Goal: Information Seeking & Learning: Learn about a topic

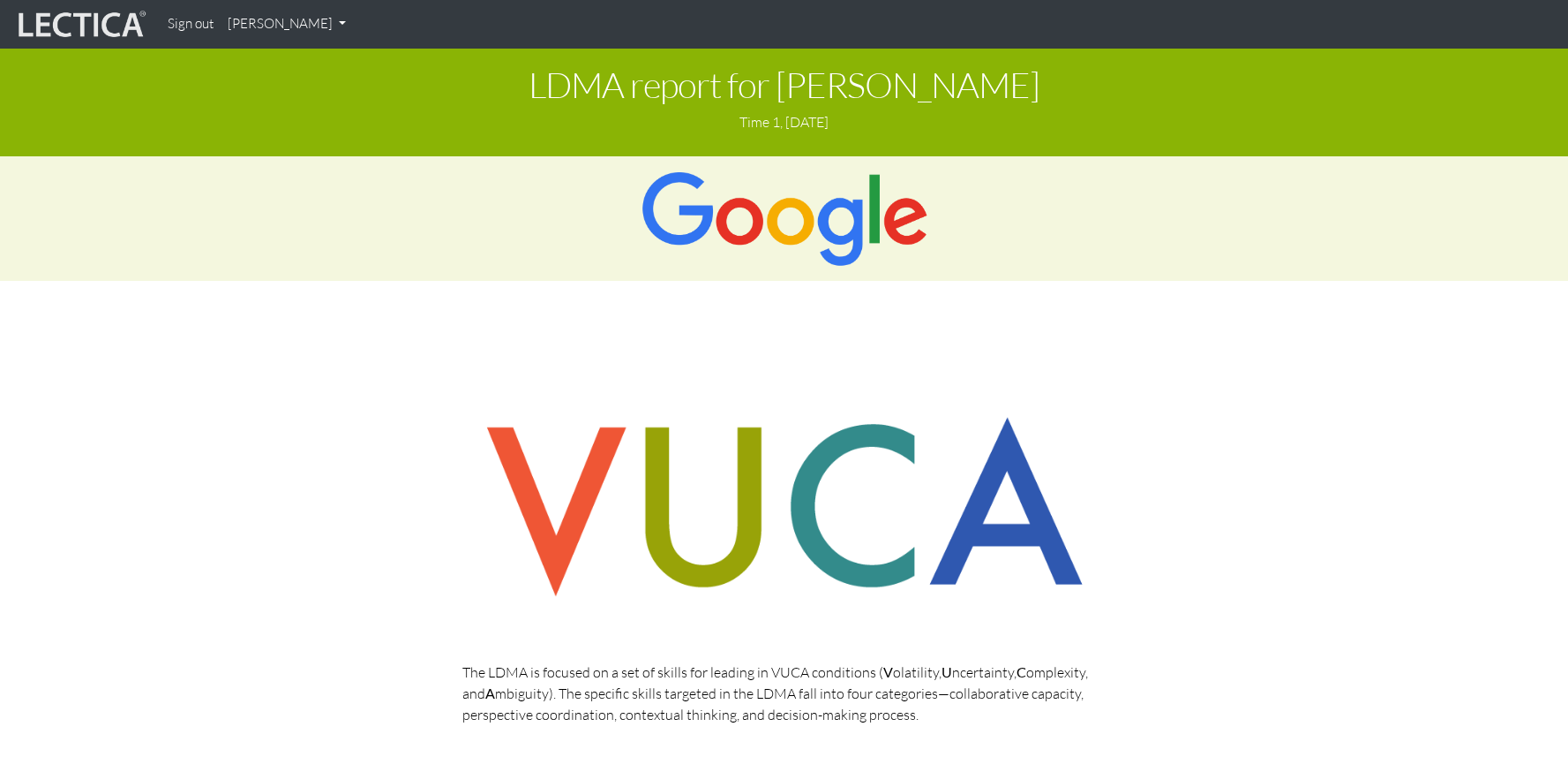
scroll to position [3841, 0]
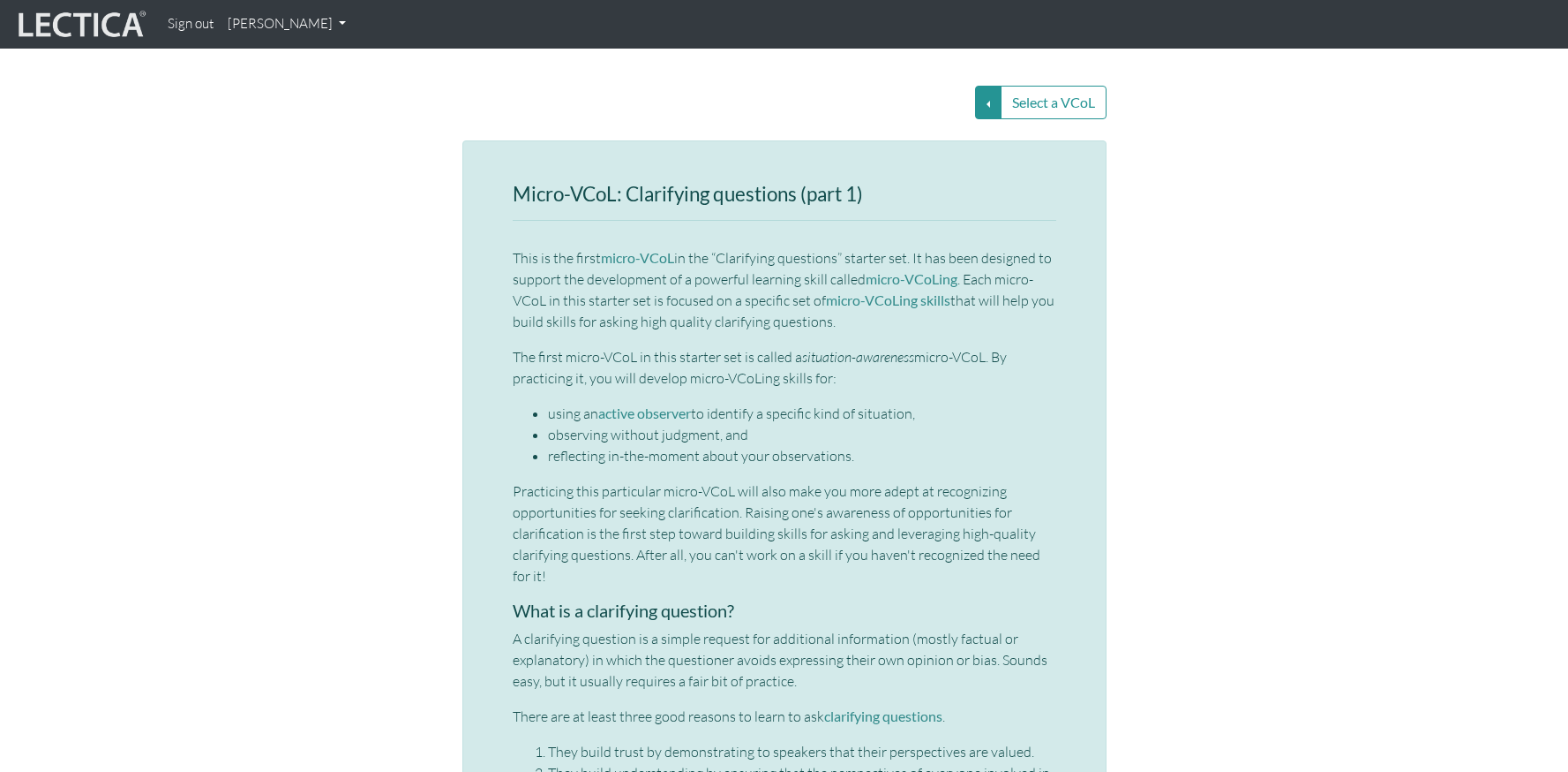
click at [616, 247] on p "This is the first micro-VCoL in the “Clarifying questions” starter set. It has …" at bounding box center [784, 289] width 543 height 84
drag, startPoint x: 694, startPoint y: 190, endPoint x: 697, endPoint y: 235, distance: 45.1
click at [697, 247] on p "This is the first micro-VCoL in the “Clarifying questions” starter set. It has …" at bounding box center [784, 289] width 543 height 84
click at [699, 247] on p "This is the first micro-VCoL in the “Clarifying questions” starter set. It has …" at bounding box center [784, 289] width 543 height 84
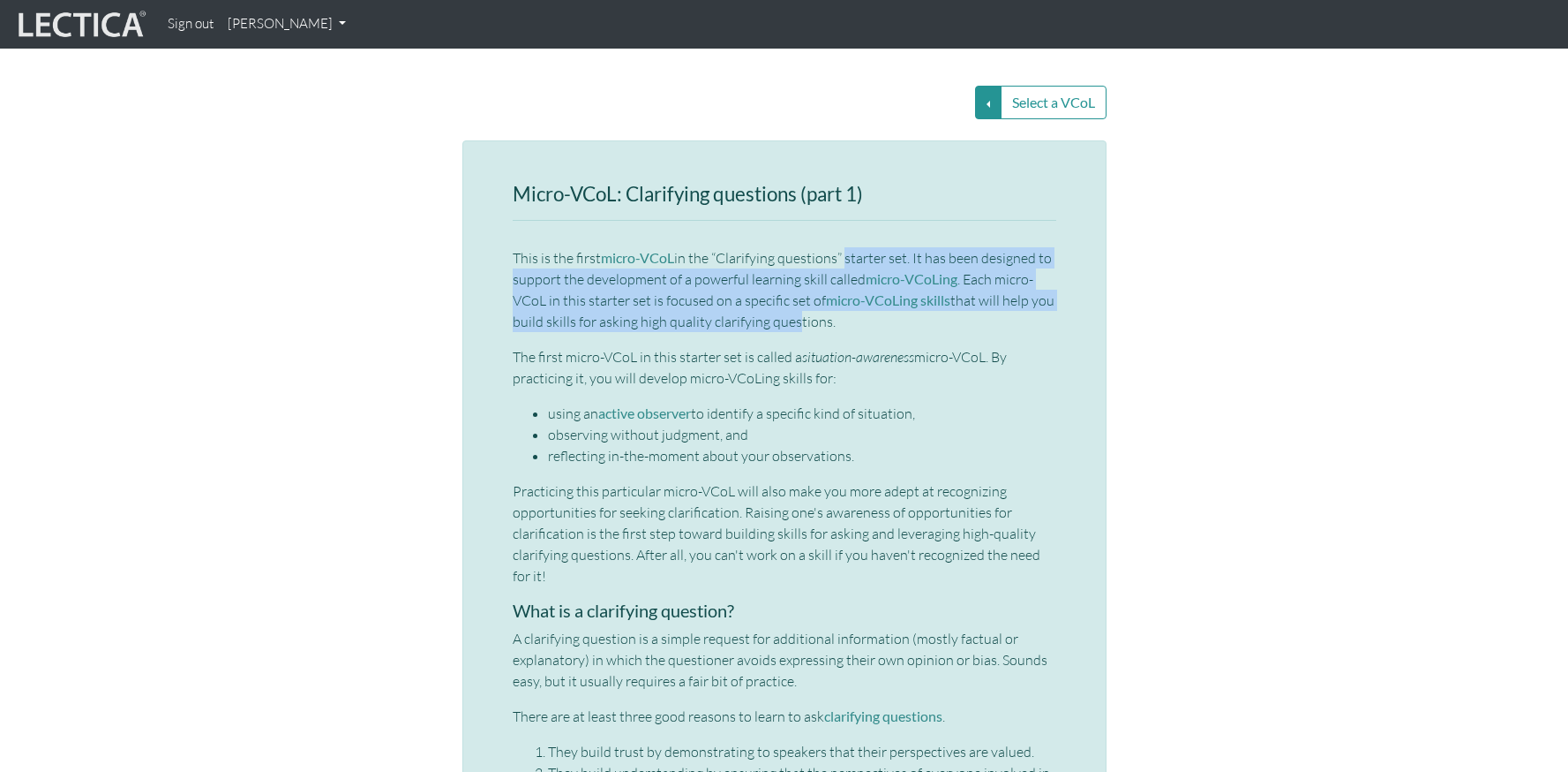
drag, startPoint x: 841, startPoint y: 193, endPoint x: 789, endPoint y: 248, distance: 75.7
click at [789, 248] on p "This is the first micro-VCoL in the “Clarifying questions” starter set. It has …" at bounding box center [784, 289] width 543 height 84
click at [587, 247] on p "This is the first micro-VCoL in the “Clarifying questions” starter set. It has …" at bounding box center [784, 289] width 543 height 84
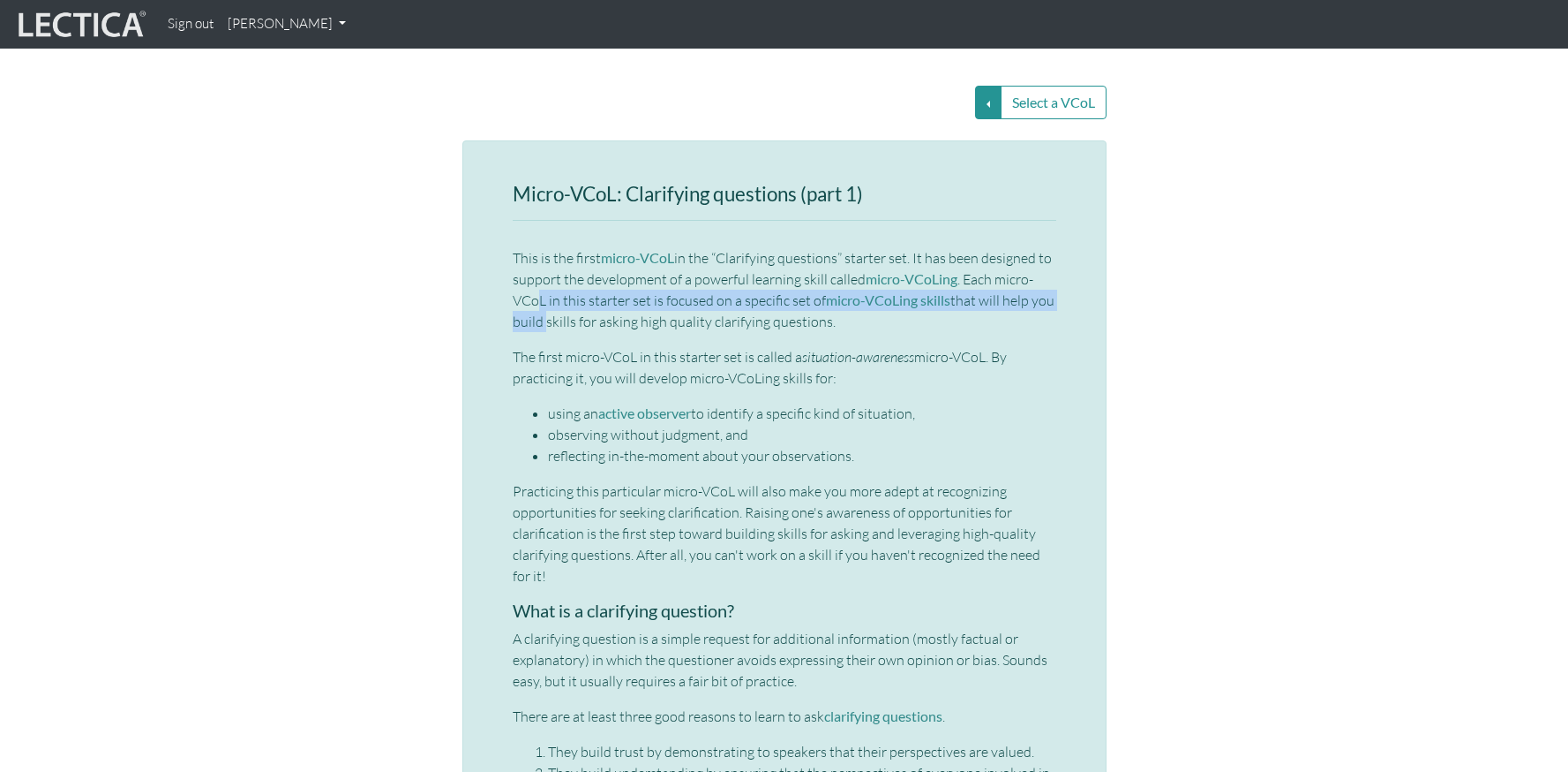
drag, startPoint x: 538, startPoint y: 229, endPoint x: 538, endPoint y: 253, distance: 24.0
click at [538, 253] on p "This is the first micro-VCoL in the “Clarifying questions” starter set. It has …" at bounding box center [784, 289] width 543 height 84
click at [577, 346] on p "The first micro-VCoL in this starter set is called a situation-awareness micro-…" at bounding box center [784, 367] width 543 height 42
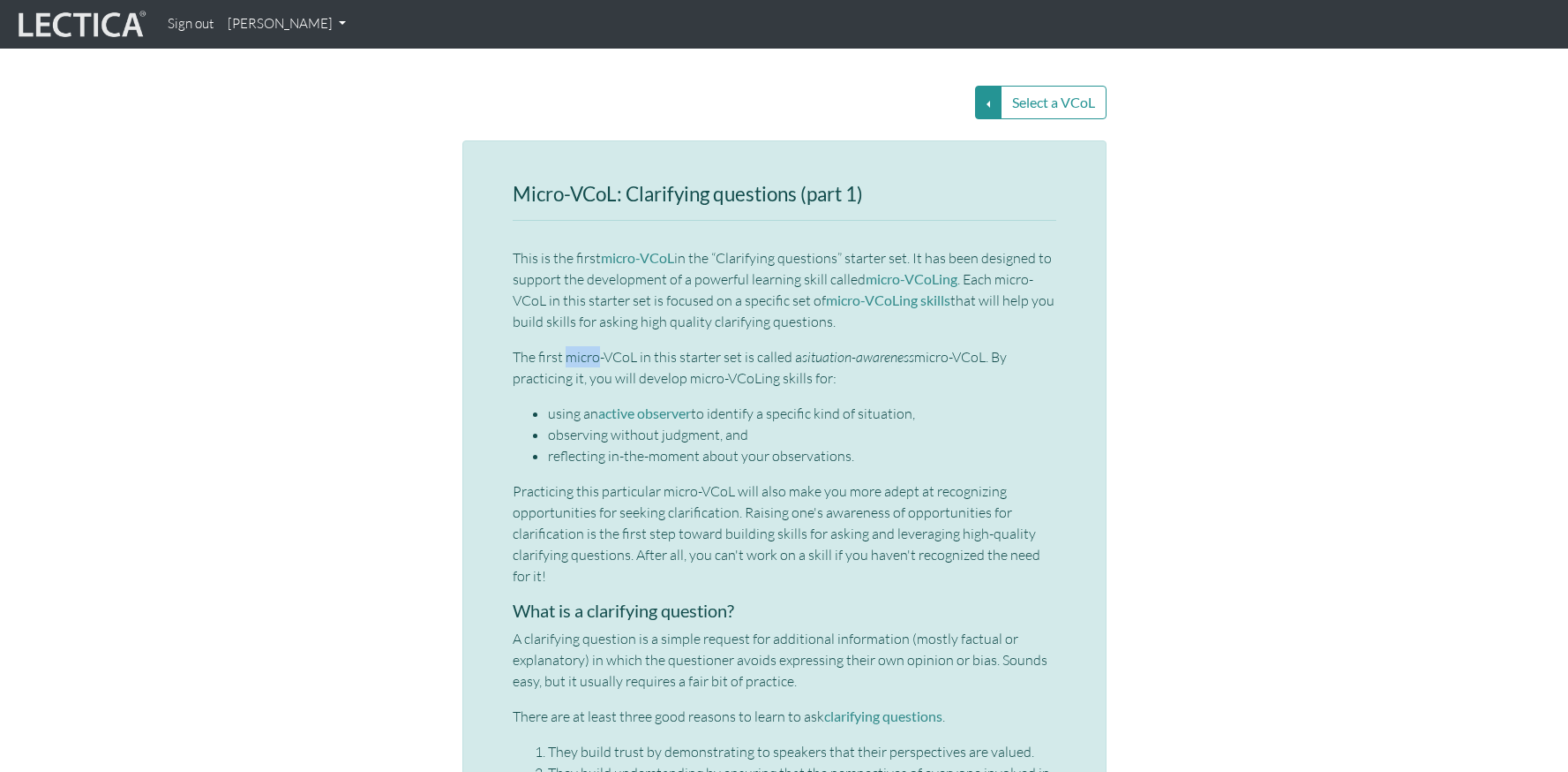
click at [577, 346] on p "The first micro-VCoL in this starter set is called a situation-awareness micro-…" at bounding box center [784, 367] width 543 height 42
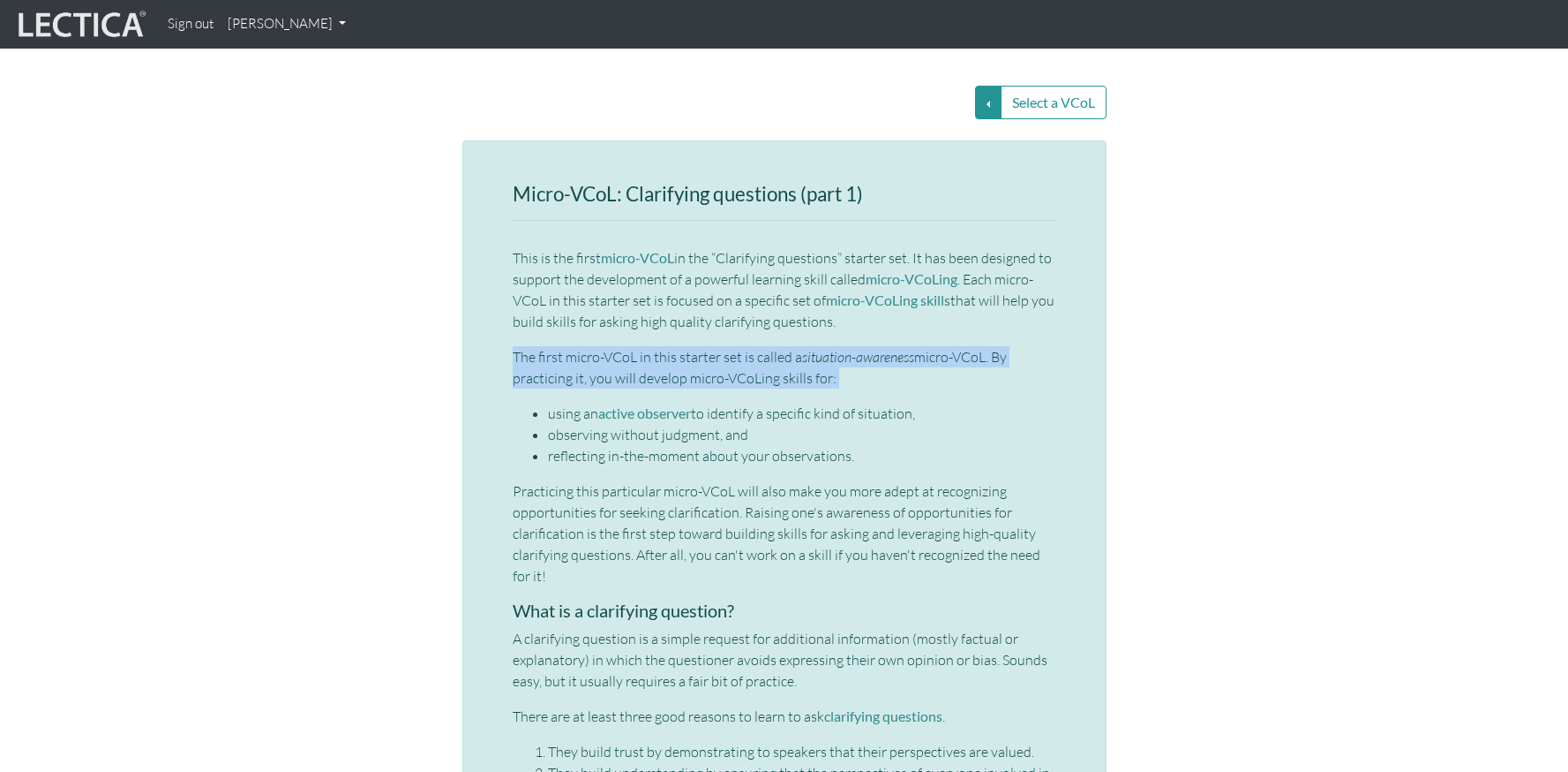
click at [577, 346] on p "The first micro-VCoL in this starter set is called a situation-awareness micro-…" at bounding box center [784, 367] width 543 height 42
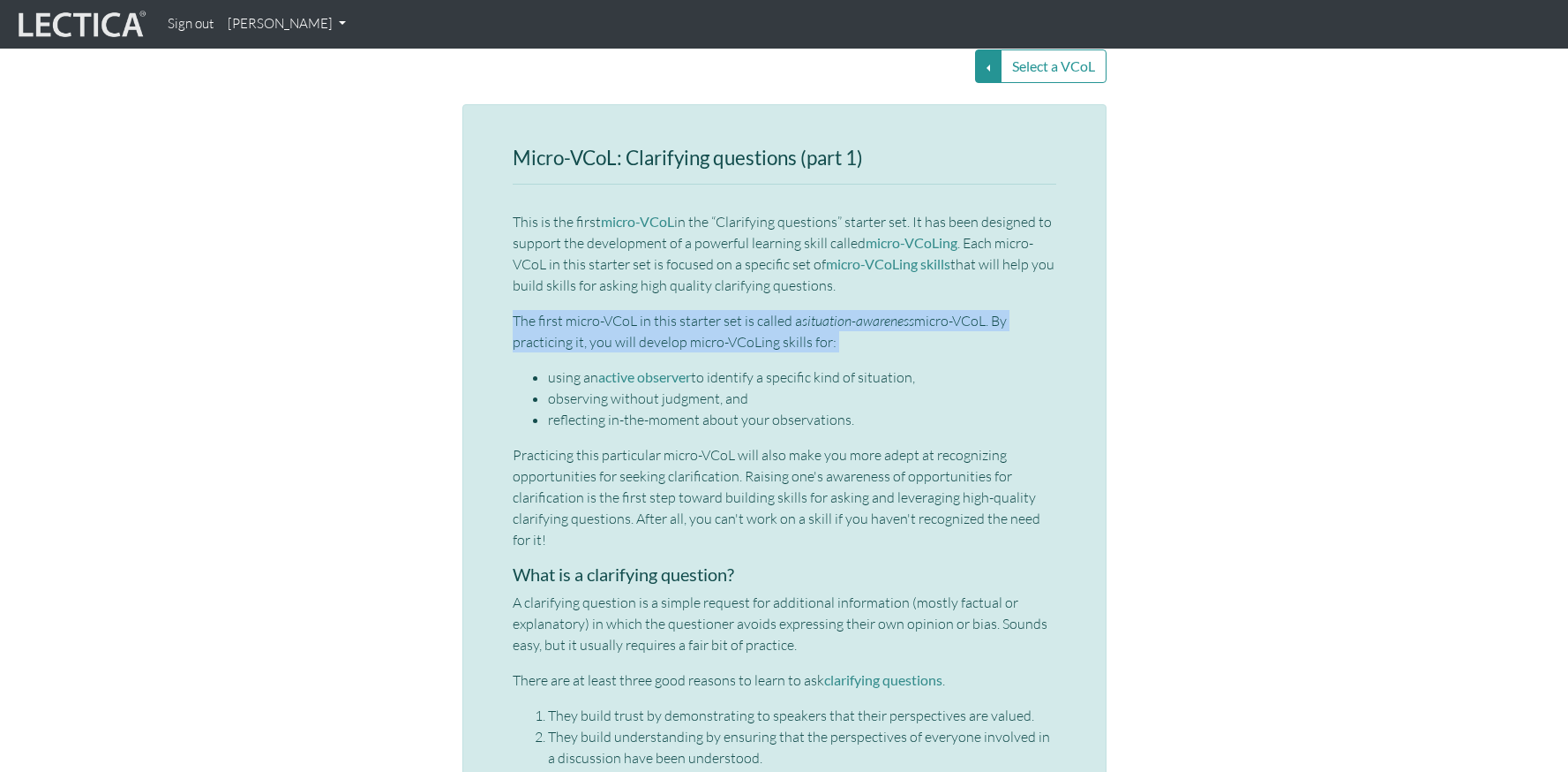
scroll to position [3895, 0]
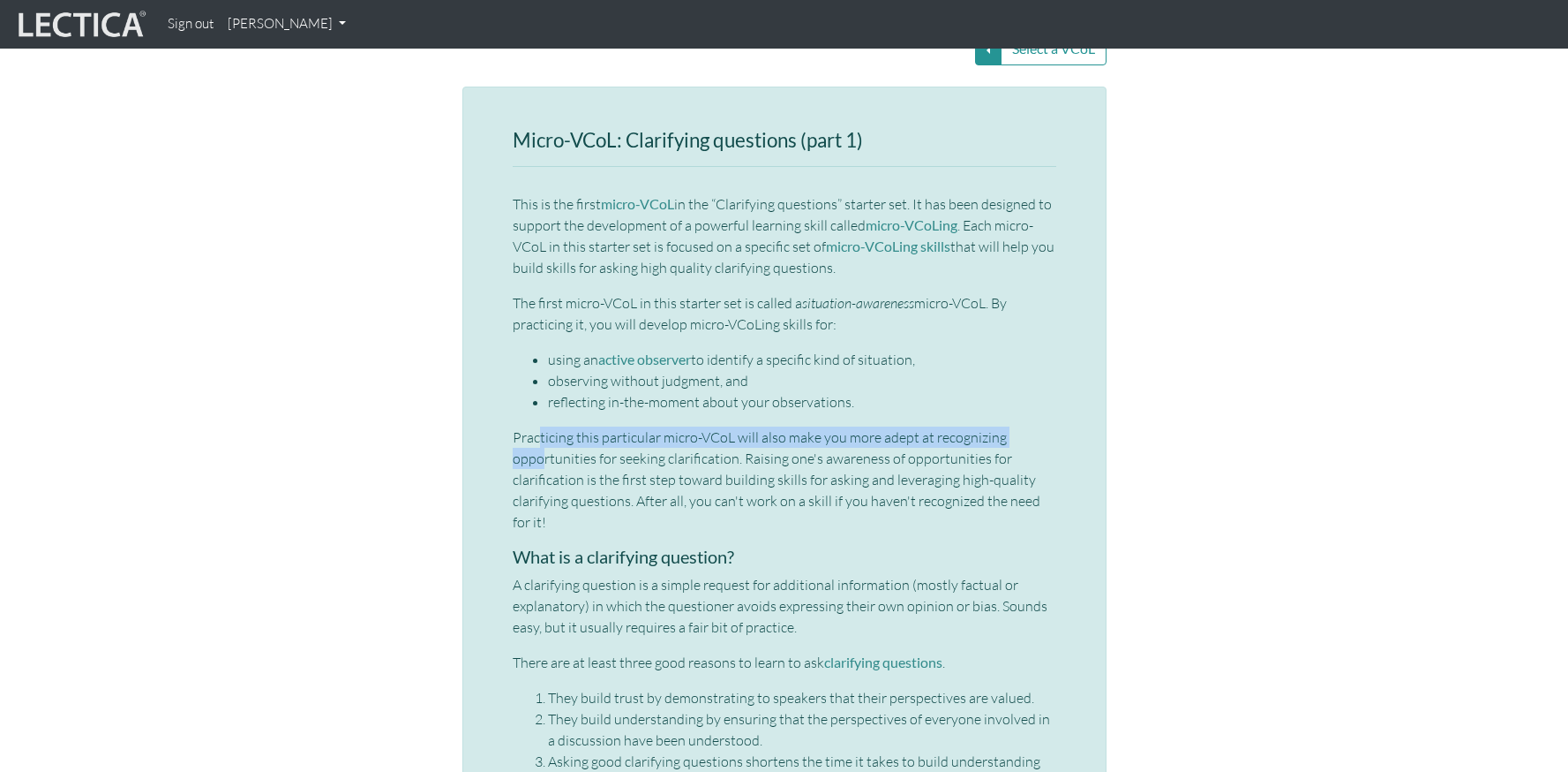
drag, startPoint x: 536, startPoint y: 371, endPoint x: 540, endPoint y: 393, distance: 22.4
click at [540, 426] on p "Practicing this particular micro-VCoL will also make you more adept at recogniz…" at bounding box center [784, 479] width 543 height 106
click at [613, 426] on p "Practicing this particular micro-VCoL will also make you more adept at recogniz…" at bounding box center [784, 479] width 543 height 106
drag, startPoint x: 610, startPoint y: 377, endPoint x: 610, endPoint y: 396, distance: 19.0
click at [610, 426] on p "Practicing this particular micro-VCoL will also make you more adept at recogniz…" at bounding box center [784, 479] width 543 height 106
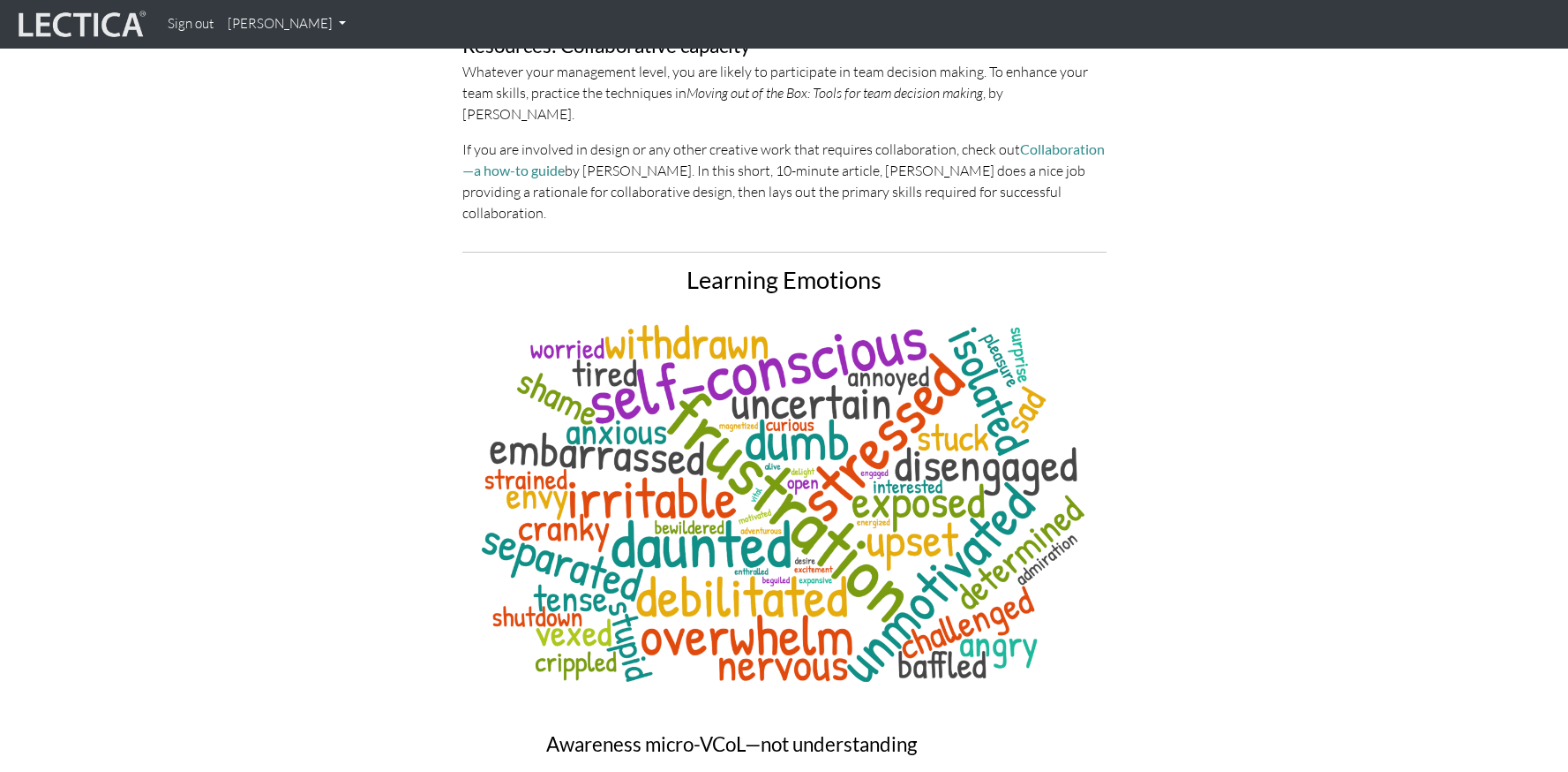
scroll to position [5491, 0]
